Goal: Find specific page/section: Find specific page/section

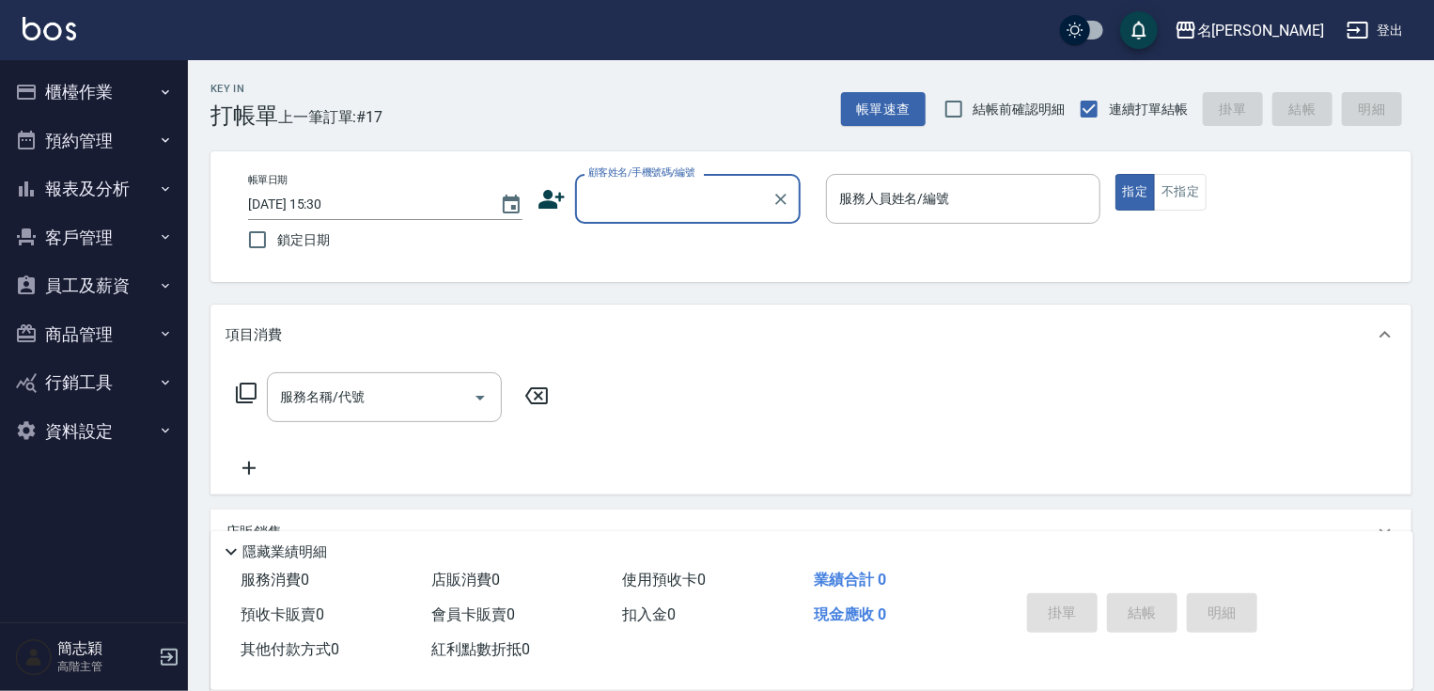
click at [113, 194] on button "報表及分析" at bounding box center [94, 188] width 173 height 49
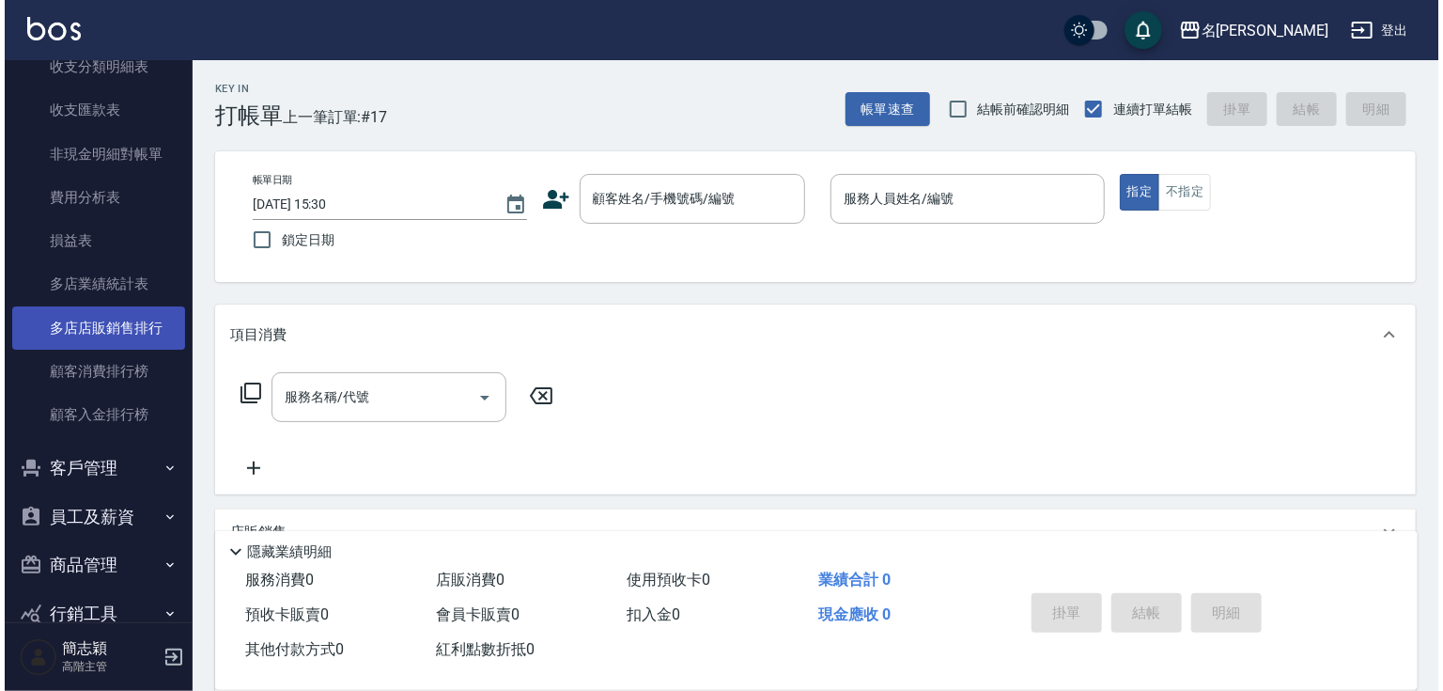
scroll to position [1654, 0]
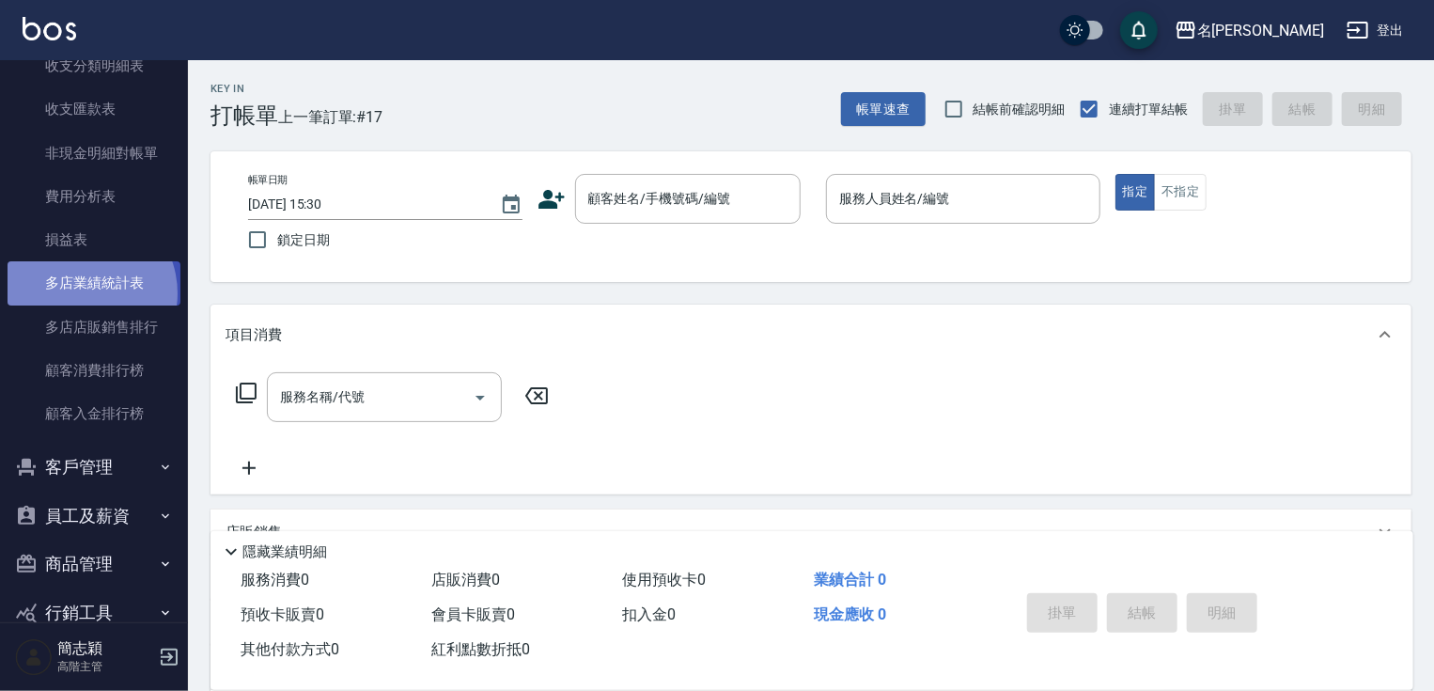
click at [79, 293] on link "多店業績統計表" at bounding box center [94, 282] width 173 height 43
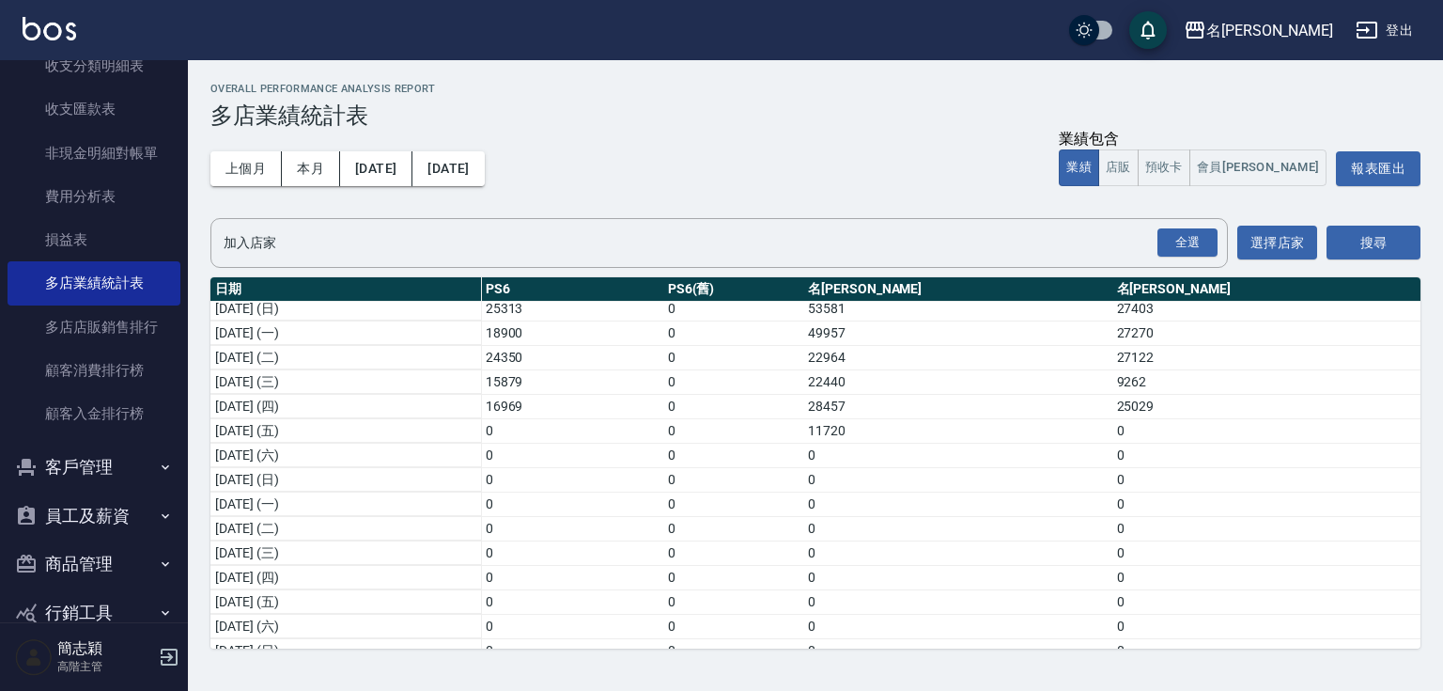
scroll to position [225, 0]
